Goal: Submit feedback/report problem: Submit feedback/report problem

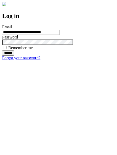
type input "**********"
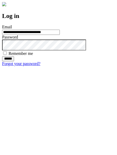
click at [14, 62] on input "******" at bounding box center [8, 58] width 12 height 5
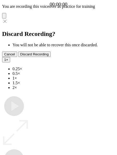
type input "**********"
